Goal: Task Accomplishment & Management: Use online tool/utility

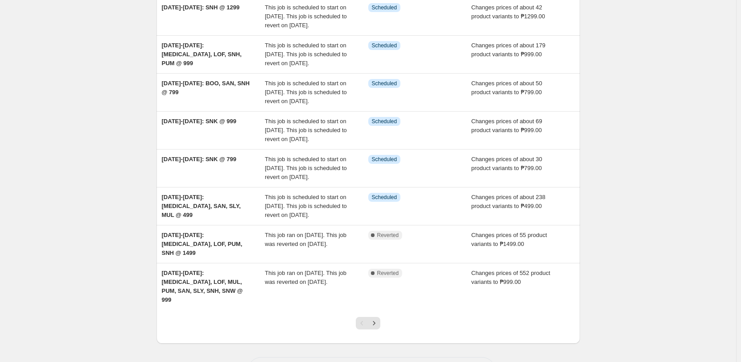
scroll to position [258, 0]
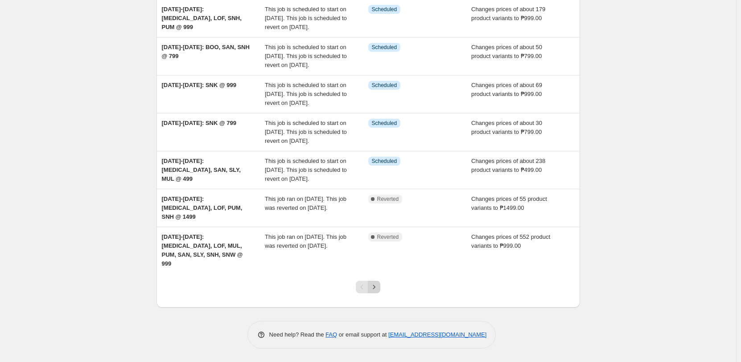
click at [373, 285] on icon "Next" at bounding box center [374, 286] width 9 height 9
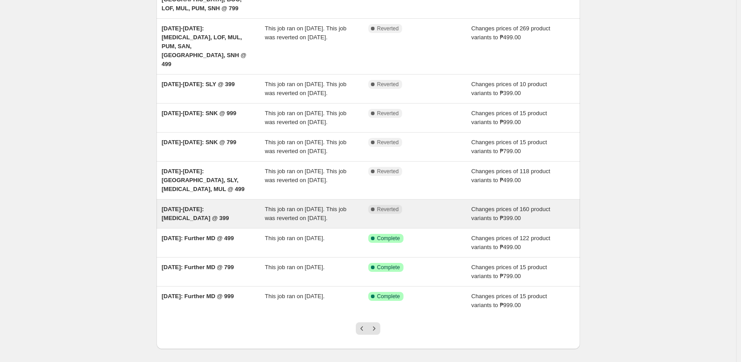
scroll to position [160, 0]
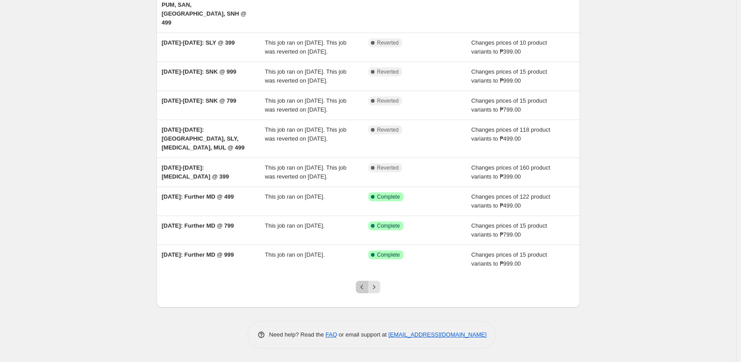
drag, startPoint x: 361, startPoint y: 290, endPoint x: 443, endPoint y: 359, distance: 107.6
click at [361, 290] on icon "Previous" at bounding box center [362, 286] width 9 height 9
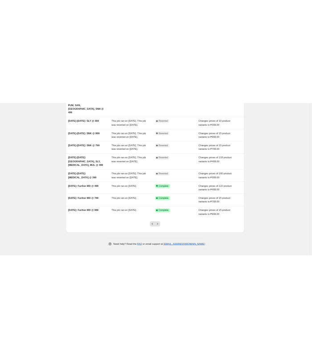
scroll to position [0, 0]
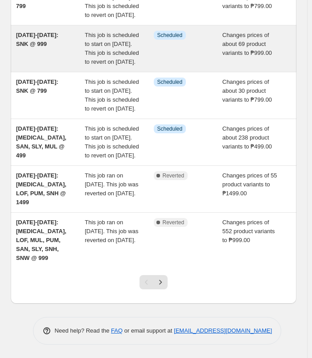
scroll to position [357, 0]
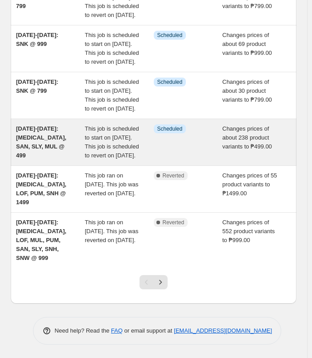
click at [56, 160] on div "[DATE]-[DATE]: [MEDICAL_DATA], SAN, SLY, MUL @ 499" at bounding box center [50, 142] width 69 height 36
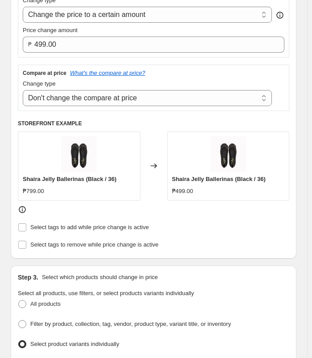
scroll to position [268, 0]
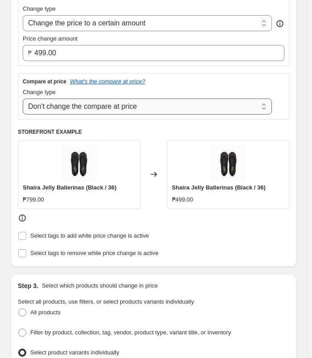
click at [173, 107] on select "Change the compare at price to the current price (sale) Change the compare at p…" at bounding box center [147, 107] width 249 height 16
select select "ep"
click at [23, 99] on select "Change the compare at price to the current price (sale) Change the compare at p…" at bounding box center [147, 107] width 249 height 16
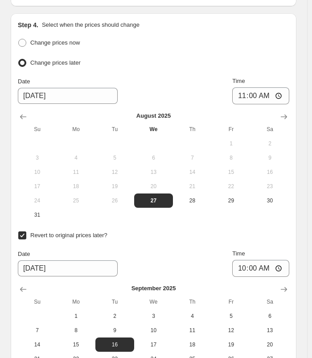
scroll to position [1151, 0]
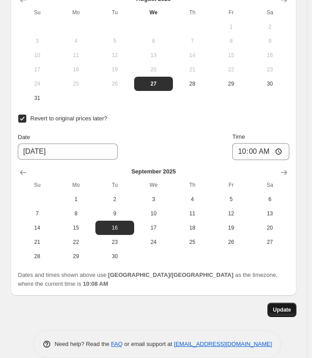
click at [280, 306] on span "Update" at bounding box center [282, 309] width 18 height 7
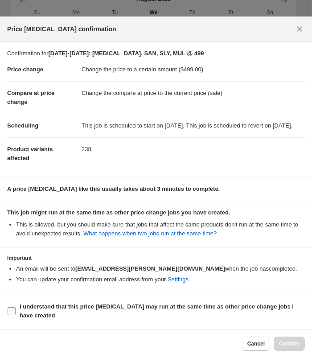
click at [37, 310] on span "I understand that this price [MEDICAL_DATA] may run at the same time as other p…" at bounding box center [162, 311] width 285 height 18
click at [16, 310] on input "I understand that this price [MEDICAL_DATA] may run at the same time as other p…" at bounding box center [12, 311] width 8 height 8
checkbox input "true"
click at [299, 346] on span "Confirm" at bounding box center [289, 343] width 21 height 7
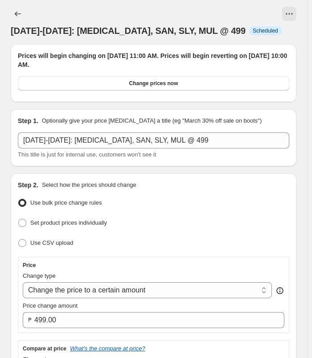
scroll to position [0, 0]
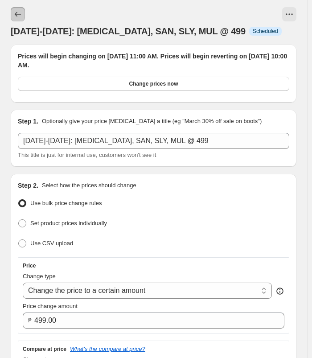
click at [17, 15] on icon "Price change jobs" at bounding box center [17, 14] width 9 height 9
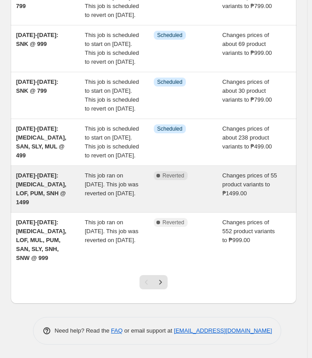
scroll to position [428, 0]
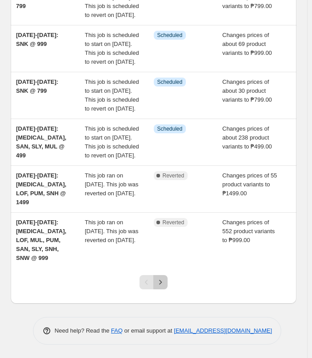
click at [165, 285] on icon "Next" at bounding box center [160, 282] width 9 height 9
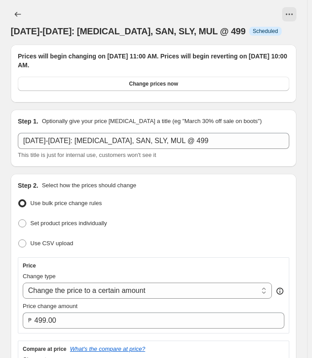
click at [15, 6] on div "Aug 27-Sep 15: BAL, SAN, SLY, MUL @ 499. This page is ready Aug 27-Sep 15: BAL,…" at bounding box center [154, 22] width 286 height 45
click at [15, 8] on button "Price change jobs" at bounding box center [18, 14] width 14 height 14
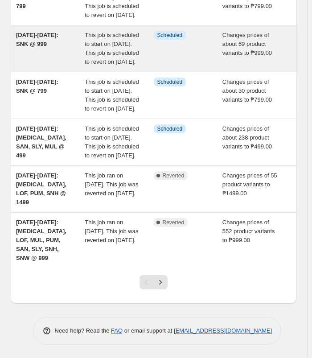
scroll to position [294, 0]
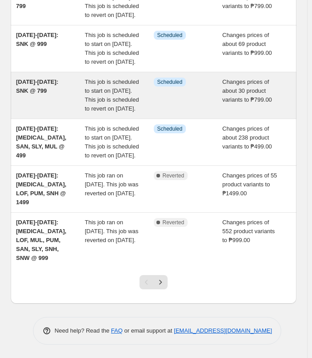
click at [18, 113] on div "[DATE]-[DATE]: SNK @ 799" at bounding box center [50, 96] width 69 height 36
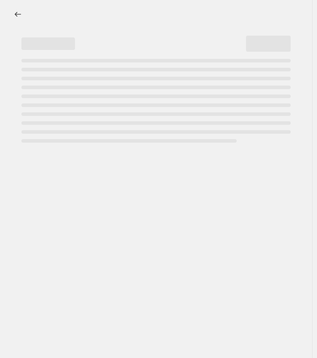
select select "no_change"
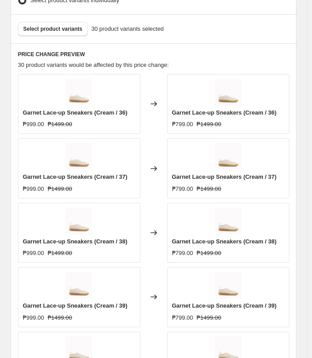
scroll to position [758, 0]
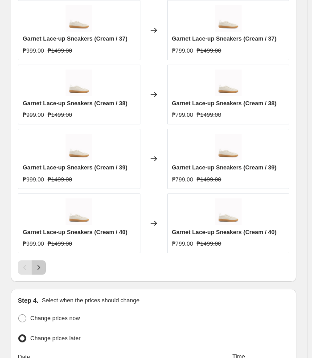
click at [43, 265] on button "Next" at bounding box center [39, 267] width 14 height 14
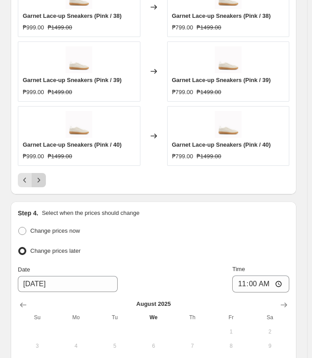
scroll to position [847, 0]
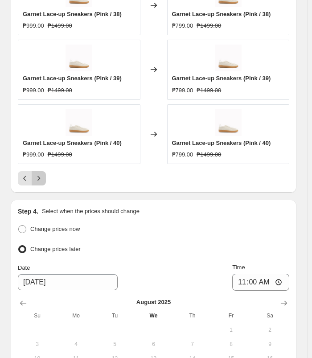
click at [41, 175] on icon "Next" at bounding box center [38, 178] width 9 height 9
click at [45, 176] on button "Next" at bounding box center [39, 178] width 14 height 14
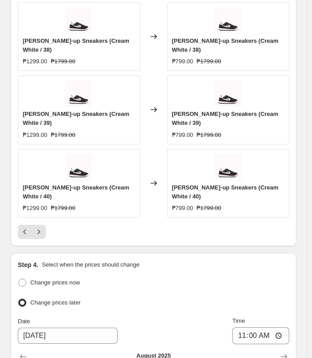
scroll to position [856, 0]
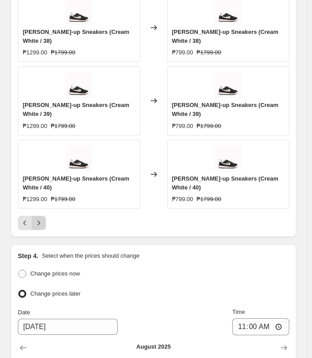
click at [44, 216] on button "Next" at bounding box center [39, 223] width 14 height 14
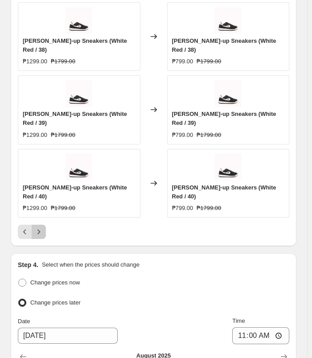
click at [41, 227] on icon "Next" at bounding box center [38, 231] width 9 height 9
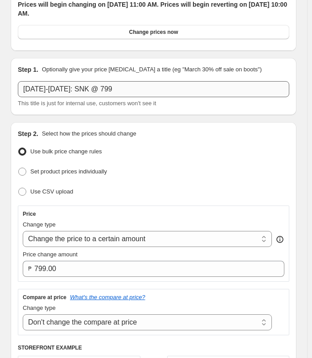
scroll to position [0, 0]
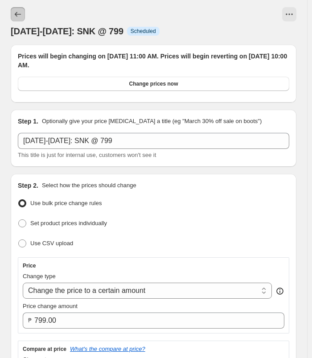
click at [19, 7] on button "Price change jobs" at bounding box center [18, 14] width 14 height 14
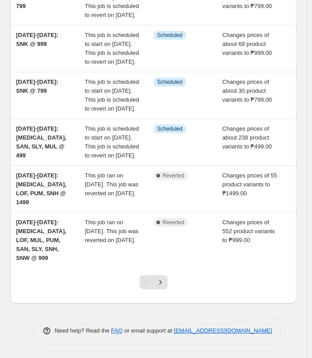
scroll to position [339, 0]
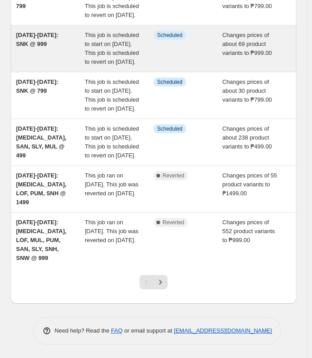
click at [48, 47] on span "[DATE]-[DATE]: SNK @ 999" at bounding box center [37, 40] width 42 height 16
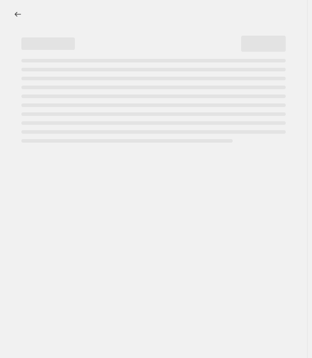
select select "no_change"
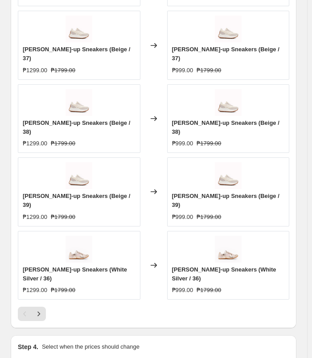
scroll to position [892, 0]
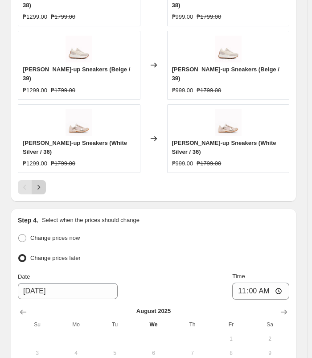
click at [34, 180] on button "Next" at bounding box center [39, 187] width 14 height 14
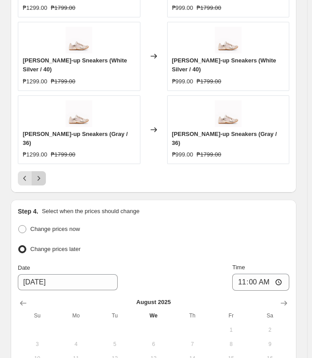
click at [40, 171] on button "Next" at bounding box center [39, 178] width 14 height 14
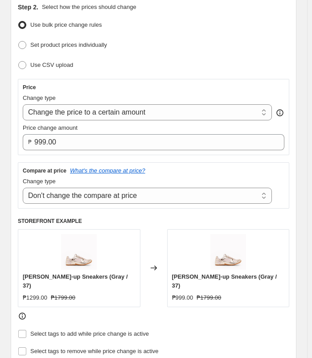
scroll to position [0, 0]
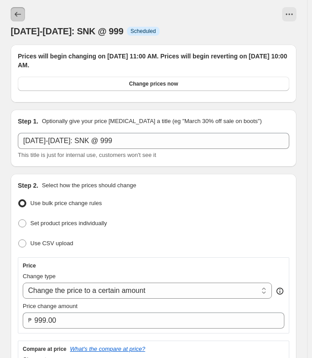
click at [15, 11] on icon "Price change jobs" at bounding box center [17, 14] width 9 height 9
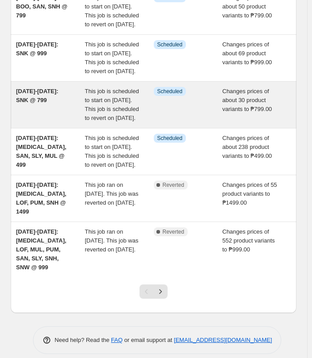
scroll to position [268, 0]
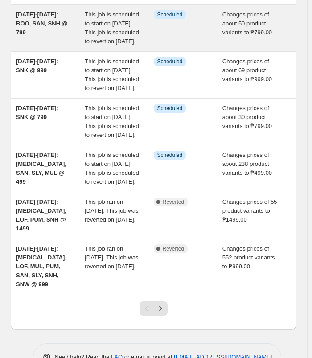
click at [50, 46] on div "[DATE]-[DATE]: BOO, SAN, SNH @ 799" at bounding box center [50, 28] width 69 height 36
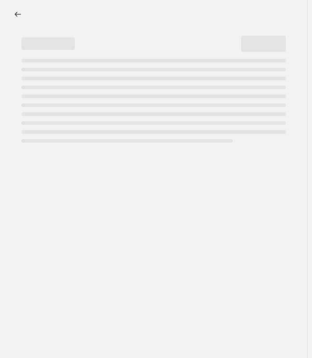
select select "no_change"
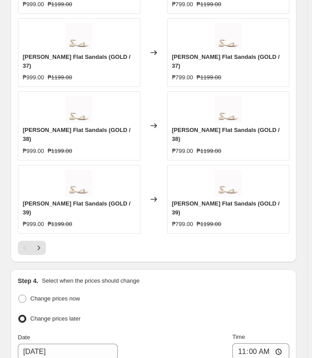
scroll to position [937, 0]
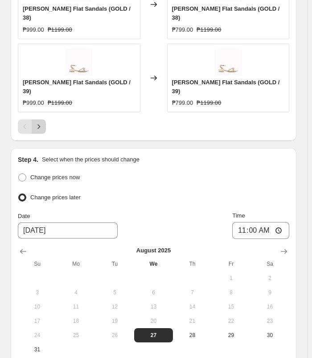
click at [41, 122] on icon "Next" at bounding box center [38, 126] width 9 height 9
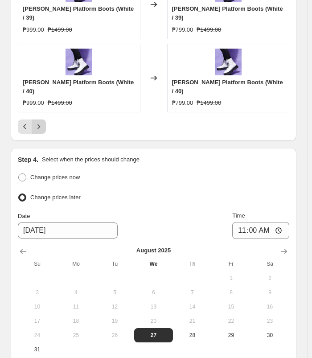
click at [38, 122] on icon "Next" at bounding box center [38, 126] width 9 height 9
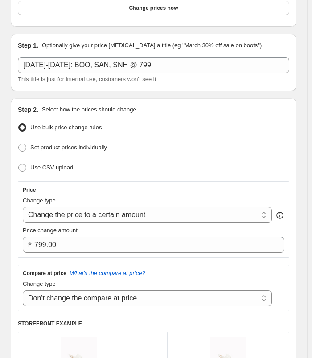
scroll to position [45, 0]
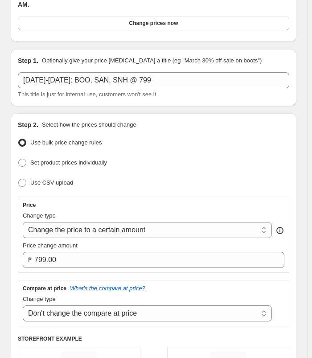
drag, startPoint x: 27, startPoint y: 14, endPoint x: 25, endPoint y: 7, distance: 7.6
drag, startPoint x: 25, startPoint y: 7, endPoint x: 21, endPoint y: 1, distance: 6.2
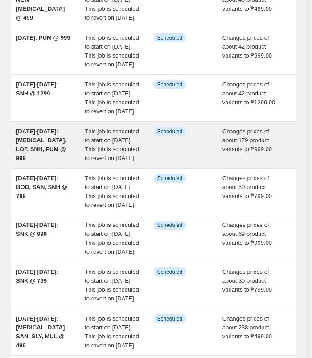
scroll to position [223, 0]
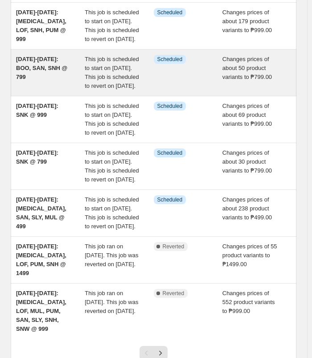
click at [52, 91] on div "[DATE]-[DATE]: BOO, SAN, SNH @ 799" at bounding box center [50, 73] width 69 height 36
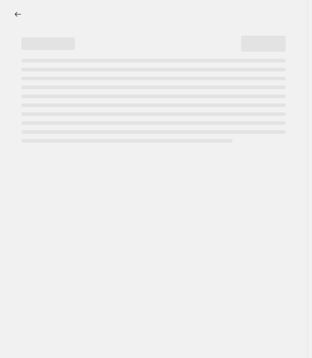
select select "no_change"
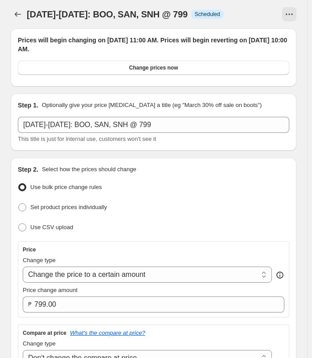
click at [14, 12] on icon "Price change jobs" at bounding box center [17, 14] width 9 height 9
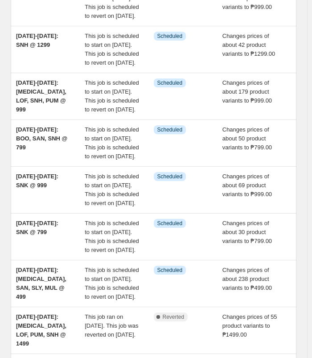
scroll to position [26, 0]
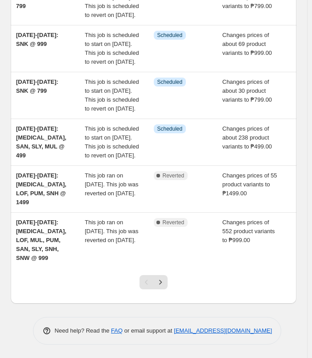
scroll to position [205, 0]
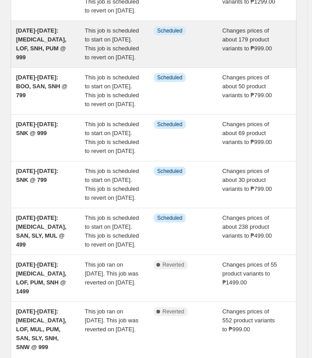
click at [57, 62] on div "[DATE]-[DATE]: [MEDICAL_DATA], LOF, SNH, PUM @ 999" at bounding box center [50, 44] width 69 height 36
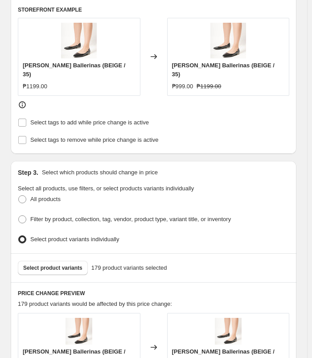
scroll to position [312, 0]
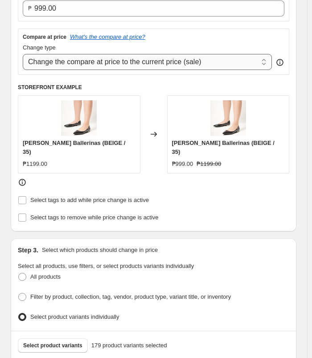
click at [207, 62] on select "Change the compare at price to the current price (sale) Change the compare at p…" at bounding box center [147, 62] width 249 height 16
select select "no_change"
click at [23, 54] on select "Change the compare at price to the current price (sale) Change the compare at p…" at bounding box center [147, 62] width 249 height 16
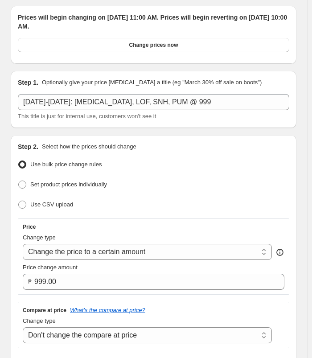
scroll to position [0, 0]
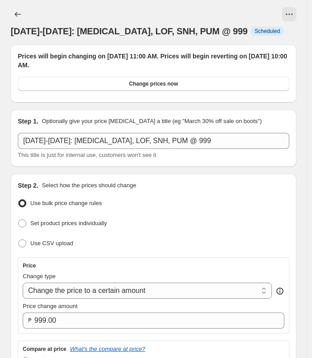
click at [25, 17] on div at bounding box center [19, 14] width 16 height 14
click at [22, 12] on button "Price change jobs" at bounding box center [18, 14] width 14 height 14
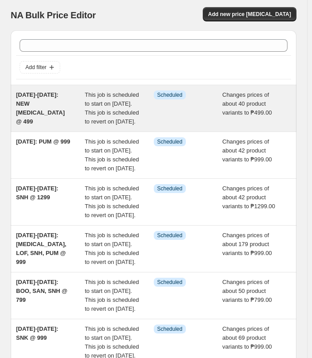
click at [83, 104] on div "[DATE]-[DATE]: NEW [MEDICAL_DATA] @ 499" at bounding box center [50, 109] width 69 height 36
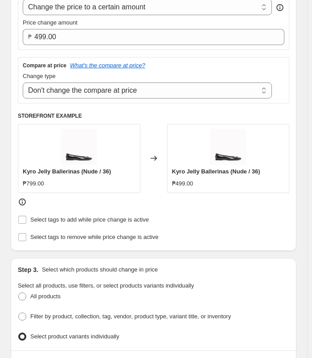
scroll to position [268, 0]
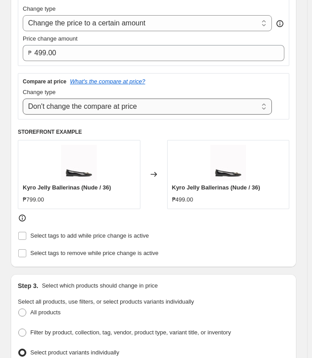
click at [172, 99] on select "Change the compare at price to the current price (sale) Change the compare at p…" at bounding box center [147, 107] width 249 height 16
select select "ep"
click at [23, 99] on select "Change the compare at price to the current price (sale) Change the compare at p…" at bounding box center [147, 107] width 249 height 16
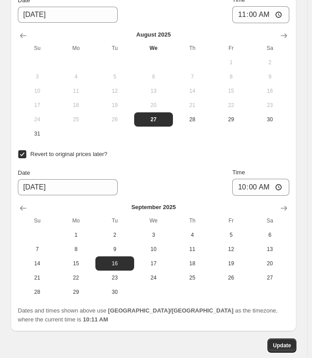
scroll to position [1151, 0]
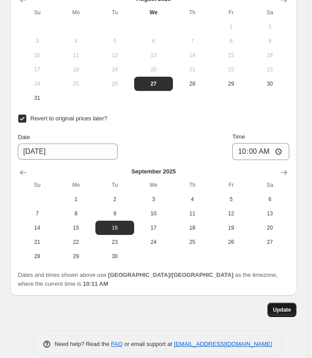
click at [281, 306] on span "Update" at bounding box center [282, 309] width 18 height 7
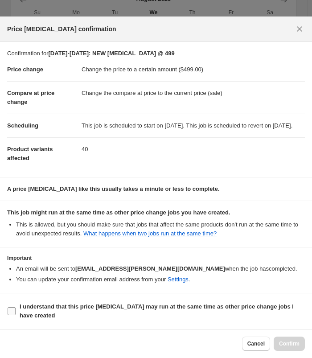
click at [87, 311] on span "I understand that this price [MEDICAL_DATA] may run at the same time as other p…" at bounding box center [162, 311] width 285 height 18
click at [16, 311] on input "I understand that this price [MEDICAL_DATA] may run at the same time as other p…" at bounding box center [12, 311] width 8 height 8
checkbox input "true"
click at [294, 338] on button "Confirm" at bounding box center [289, 344] width 31 height 14
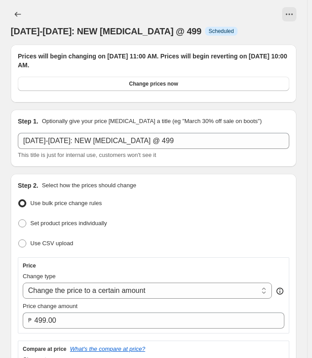
click at [13, 11] on icon "Price change jobs" at bounding box center [17, 14] width 9 height 9
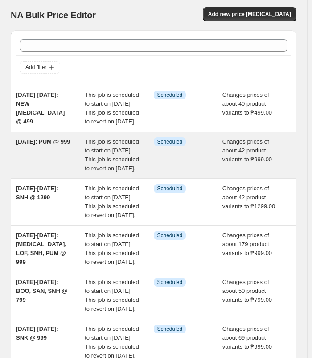
click at [63, 170] on div "[DATE]: PUM @ 999" at bounding box center [50, 155] width 69 height 36
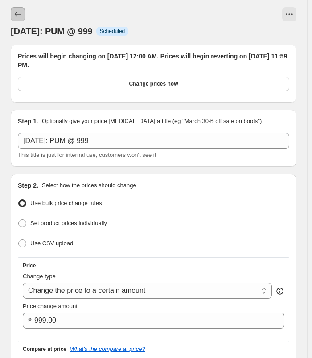
click at [12, 12] on button "Price change jobs" at bounding box center [18, 14] width 14 height 14
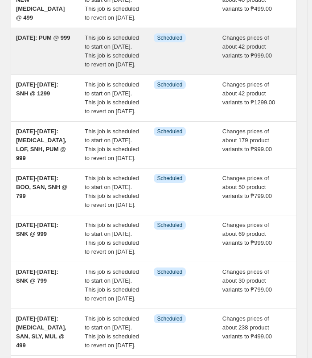
scroll to position [134, 0]
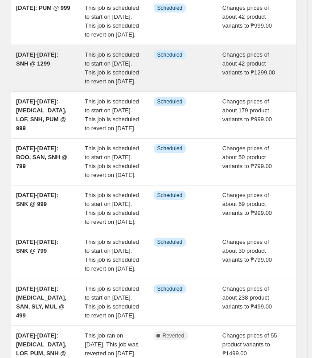
click at [34, 86] on div "[DATE]-[DATE]: SNH @ 1299" at bounding box center [50, 68] width 69 height 36
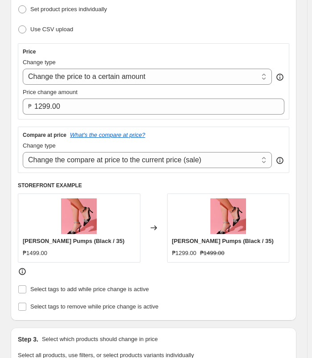
scroll to position [223, 0]
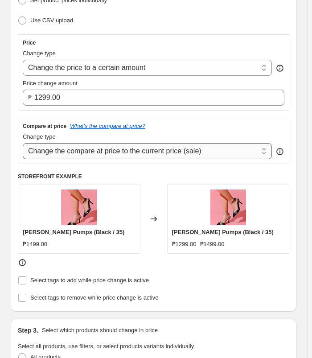
click at [211, 149] on select "Change the compare at price to the current price (sale) Change the compare at p…" at bounding box center [147, 151] width 249 height 16
click at [23, 143] on select "Change the compare at price to the current price (sale) Change the compare at p…" at bounding box center [147, 151] width 249 height 16
click at [231, 152] on select "Change the compare at price to the current price (sale) Change the compare at p…" at bounding box center [147, 151] width 249 height 16
select select "ep"
click at [23, 143] on select "Change the compare at price to the current price (sale) Change the compare at p…" at bounding box center [147, 151] width 249 height 16
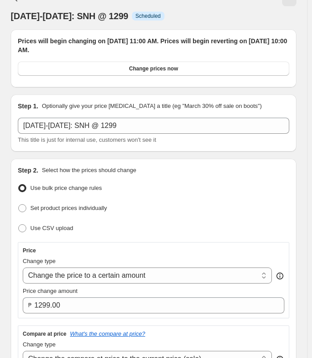
scroll to position [0, 0]
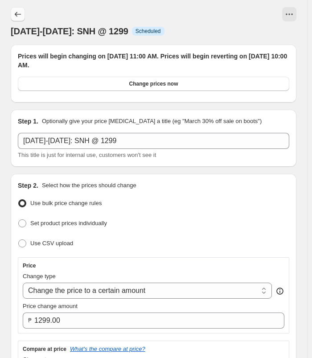
click at [12, 10] on button "Price change jobs" at bounding box center [18, 14] width 14 height 14
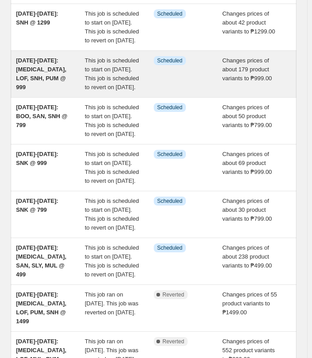
scroll to position [178, 0]
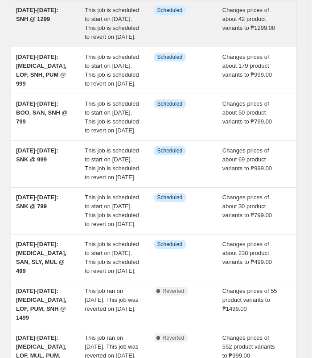
click at [65, 41] on div "[DATE]-[DATE]: SNH @ 1299" at bounding box center [50, 24] width 69 height 36
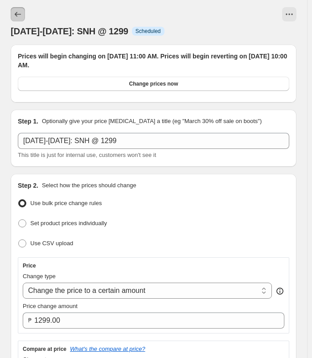
click at [15, 13] on icon "Price change jobs" at bounding box center [17, 14] width 9 height 9
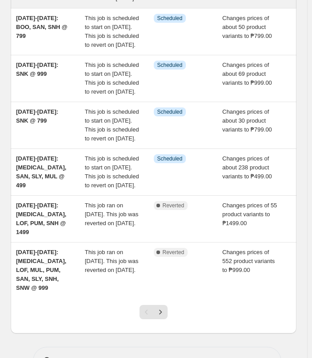
scroll to position [268, 0]
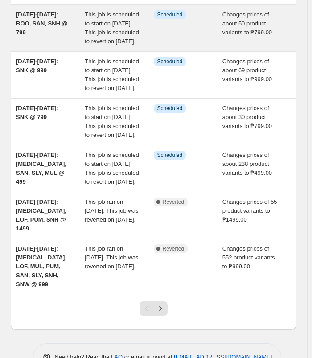
click at [57, 46] on div "[DATE]-[DATE]: BOO, SAN, SNH @ 799" at bounding box center [50, 28] width 69 height 36
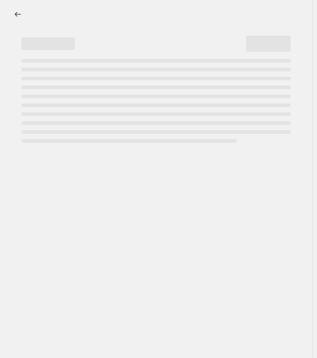
select select "no_change"
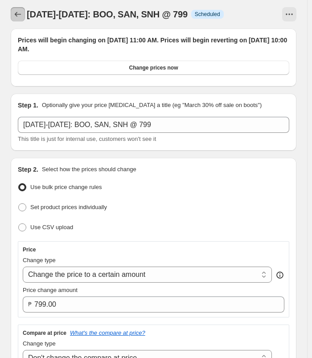
click at [21, 12] on icon "Price change jobs" at bounding box center [17, 14] width 9 height 9
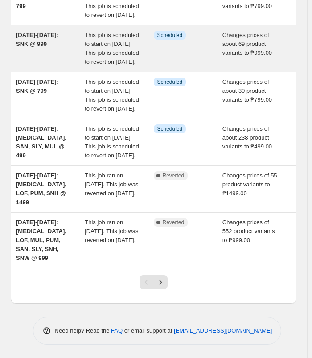
click at [52, 40] on div "[DATE]-[DATE]: SNK @ 999" at bounding box center [50, 49] width 69 height 36
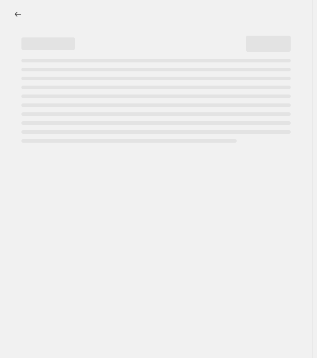
select select "no_change"
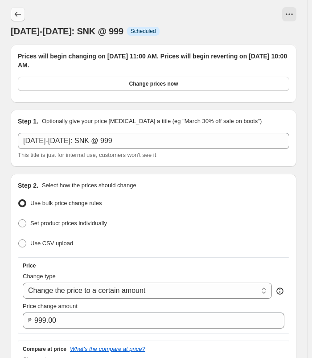
click at [21, 10] on icon "Price change jobs" at bounding box center [17, 14] width 9 height 9
